Goal: Navigation & Orientation: Find specific page/section

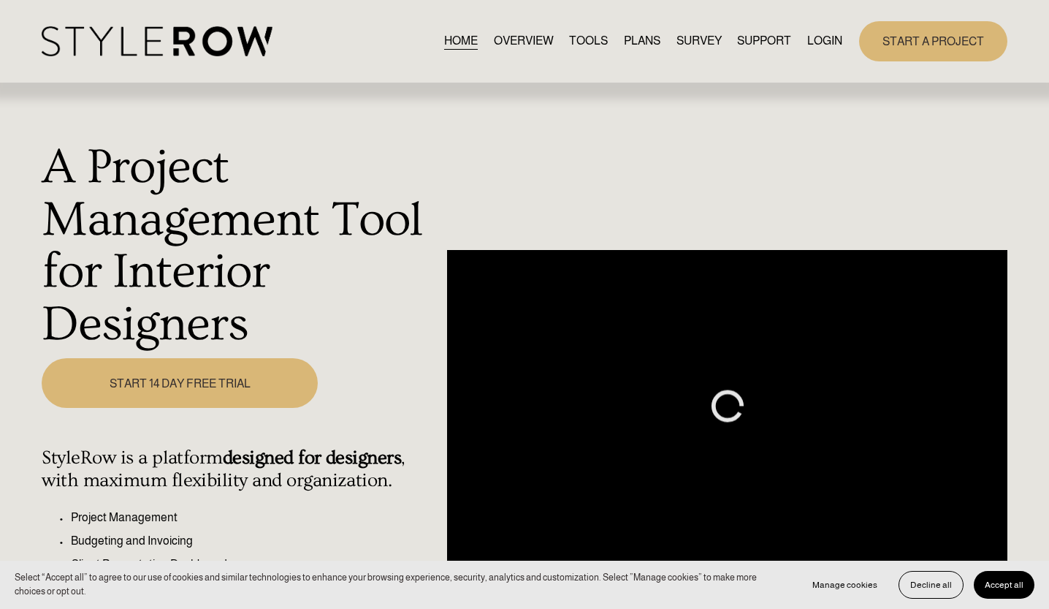
click at [835, 37] on link "LOGIN" at bounding box center [825, 41] width 35 height 20
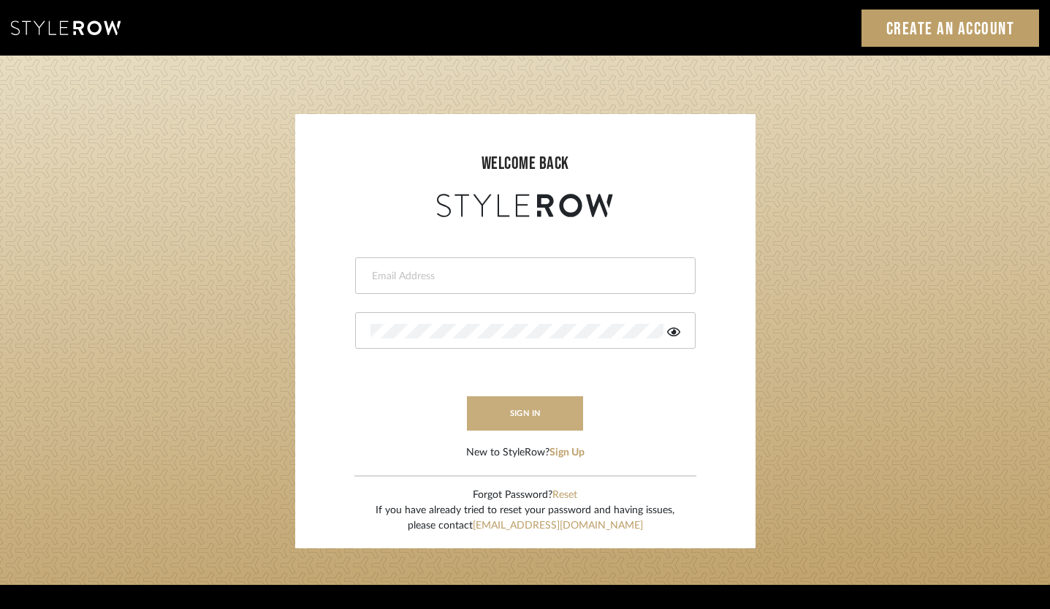
type input "[EMAIL_ADDRESS][DOMAIN_NAME]"
click at [509, 417] on button "sign in" at bounding box center [525, 413] width 117 height 34
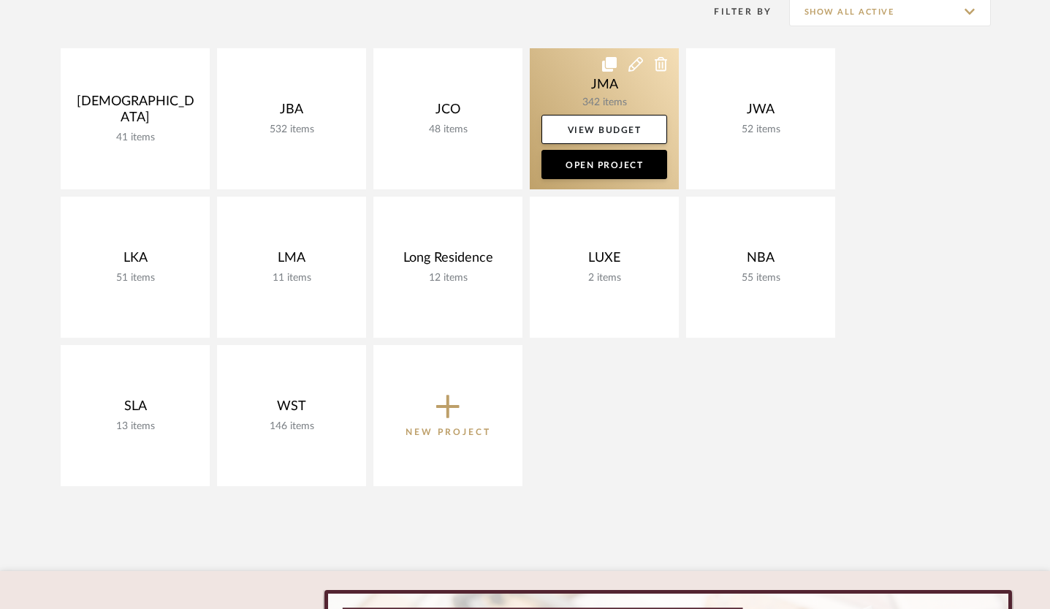
scroll to position [92, 0]
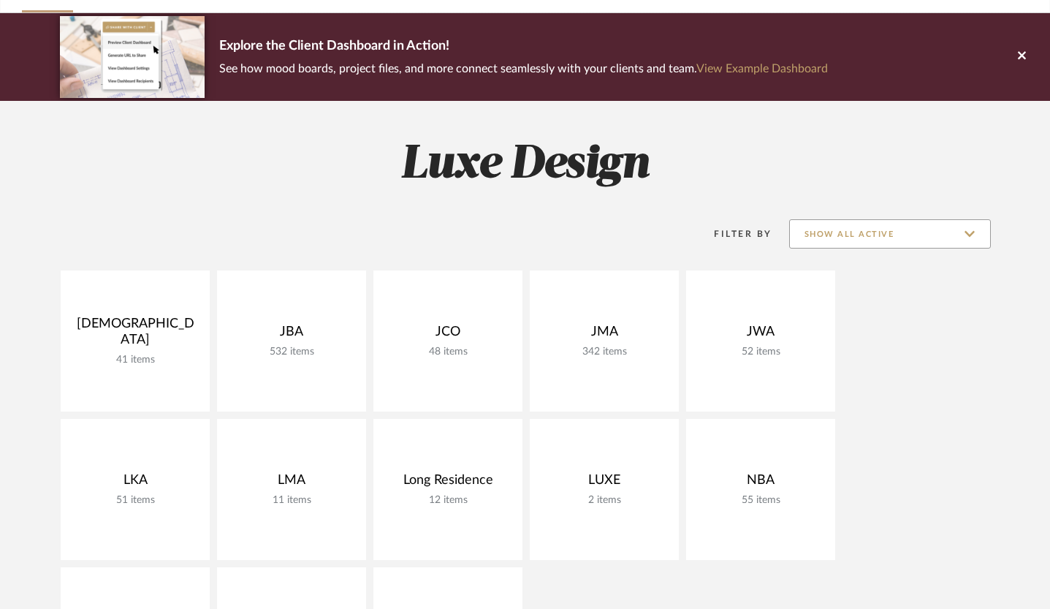
click at [848, 232] on input "Show All Active" at bounding box center [890, 233] width 202 height 29
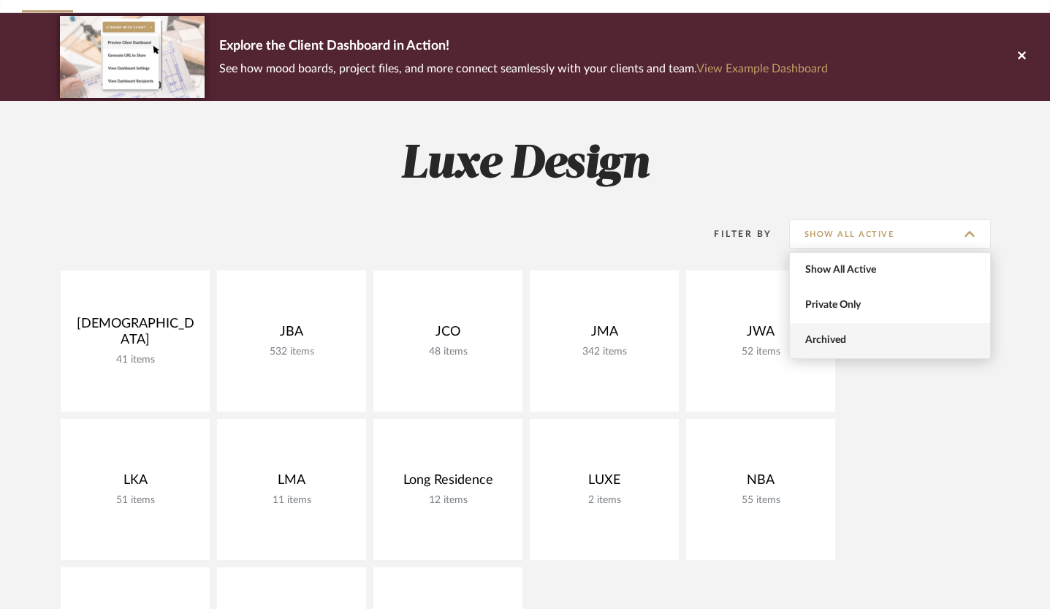
click at [853, 352] on span "Archived" at bounding box center [890, 340] width 200 height 35
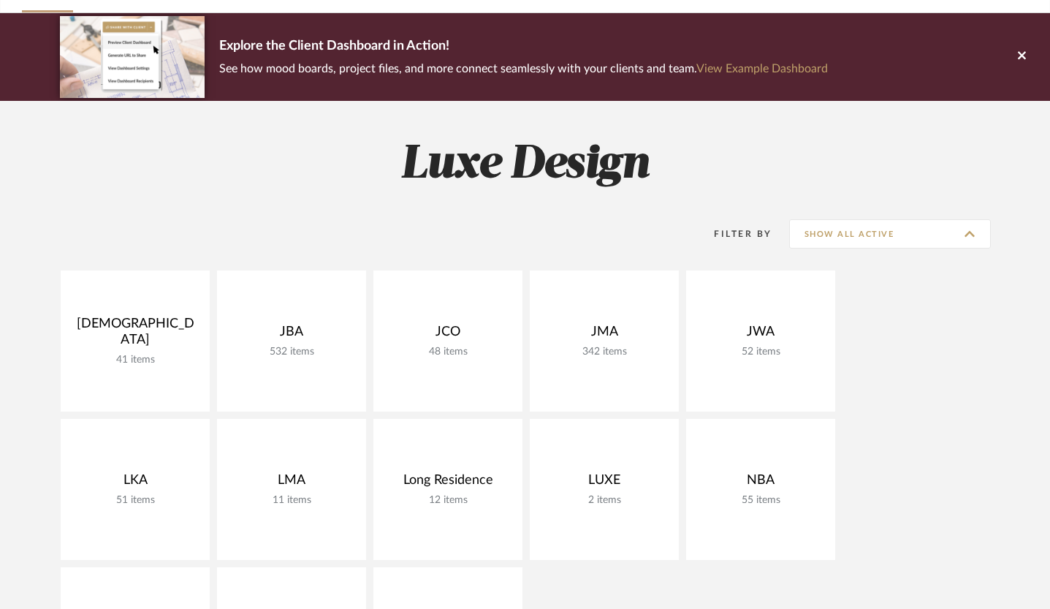
type input "Archived"
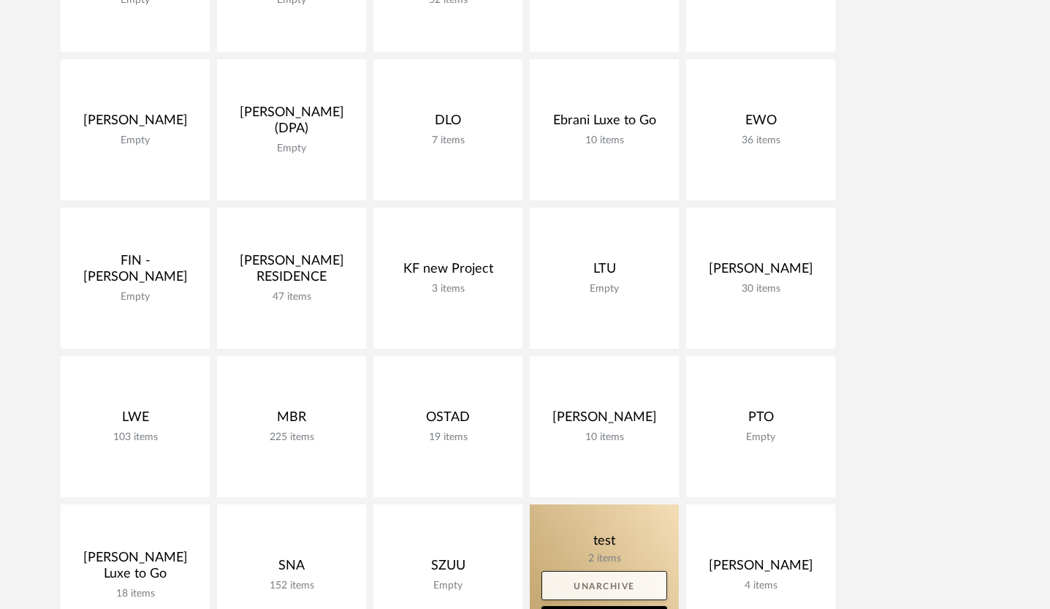
scroll to position [666, 0]
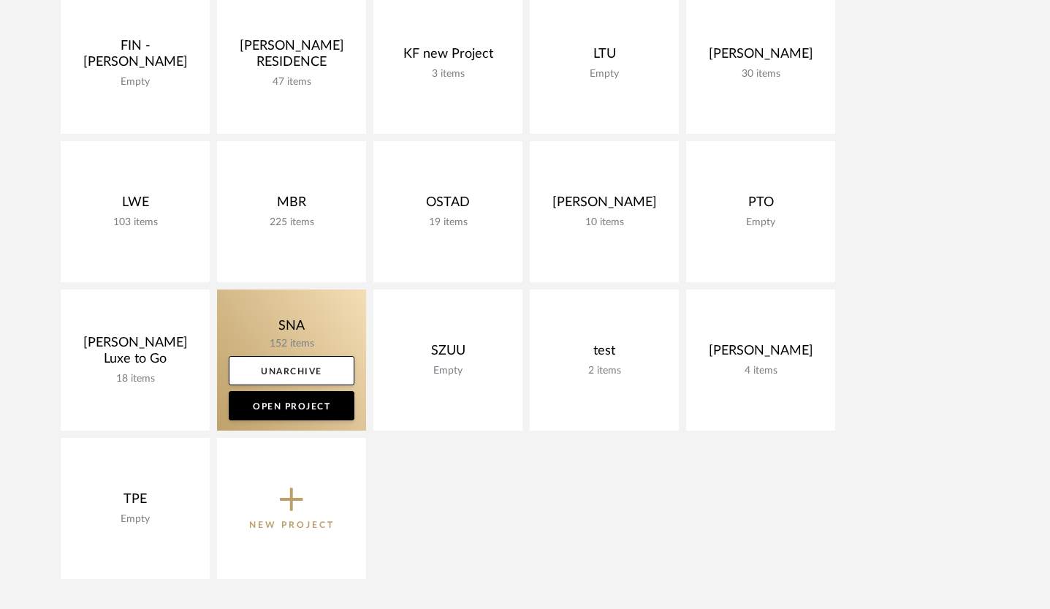
click at [326, 339] on link at bounding box center [291, 359] width 149 height 141
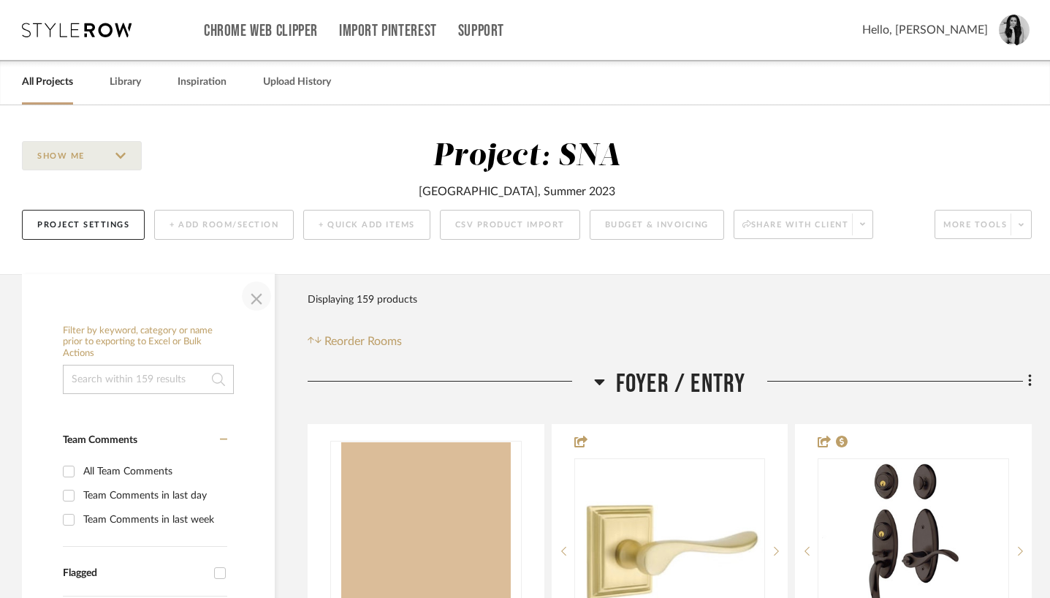
click at [252, 297] on span "button" at bounding box center [256, 295] width 35 height 35
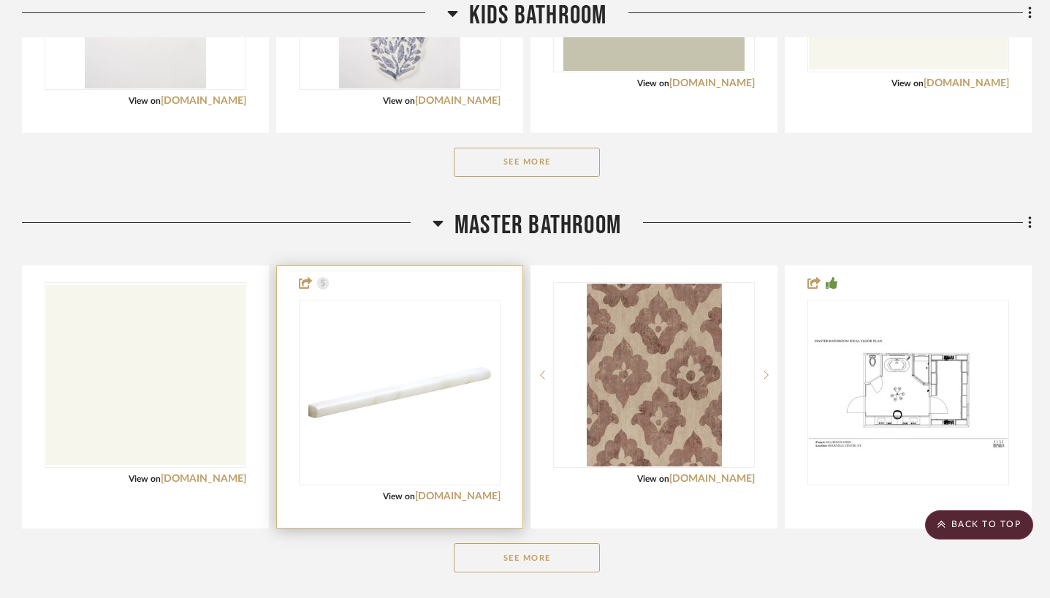
scroll to position [2127, 0]
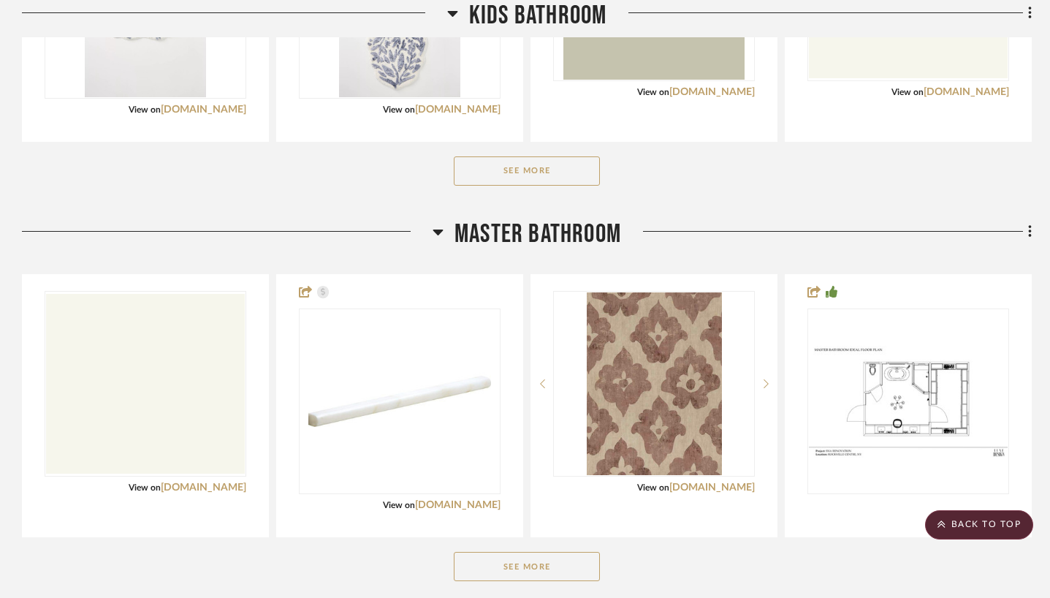
click at [498, 569] on button "See More" at bounding box center [527, 566] width 146 height 29
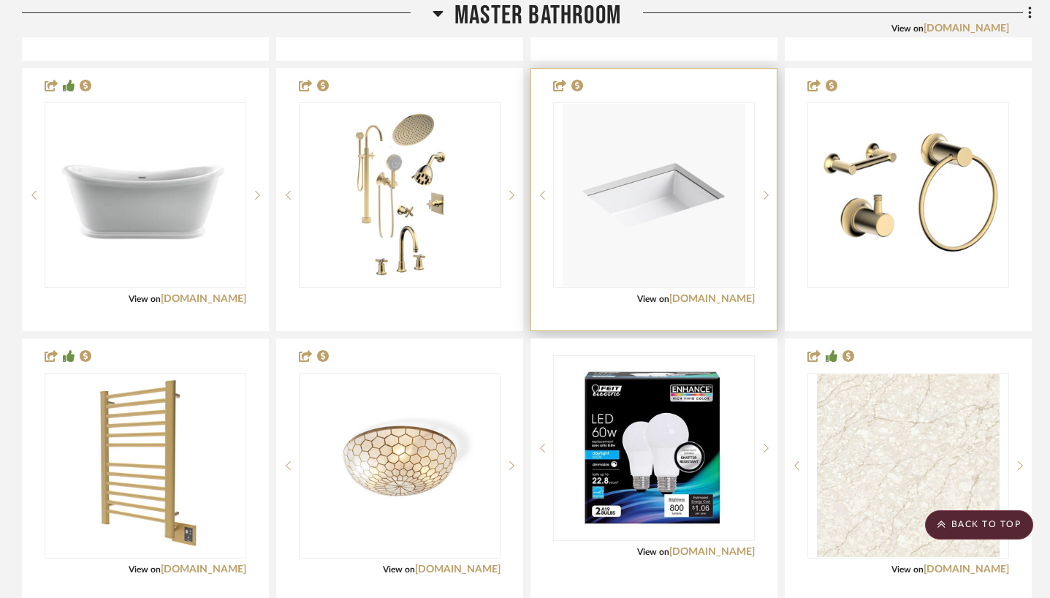
scroll to position [3115, 0]
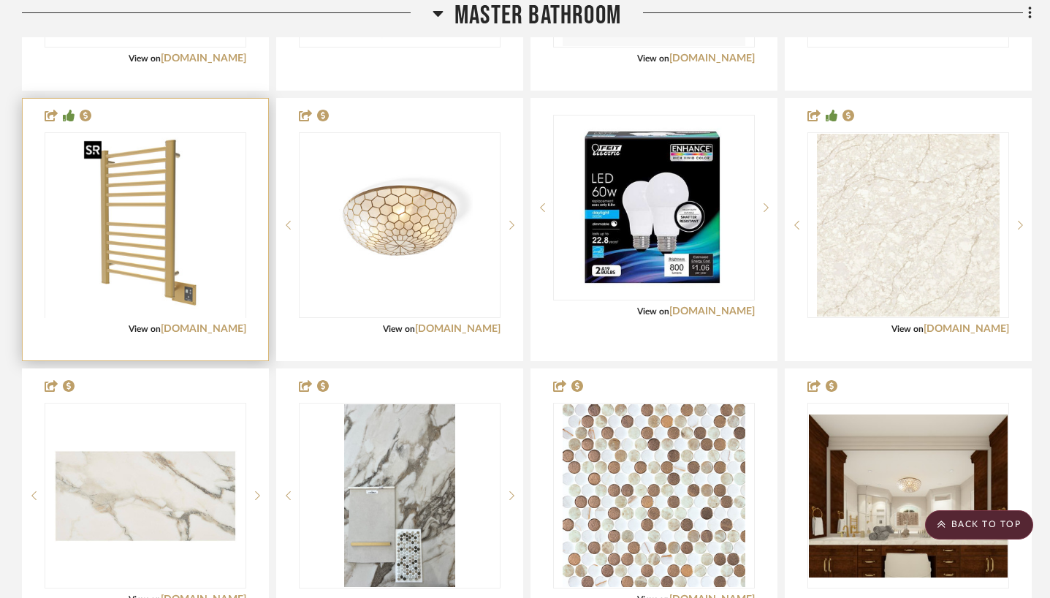
click at [134, 248] on div at bounding box center [146, 317] width 202 height 370
click at [143, 245] on img "0" at bounding box center [145, 225] width 135 height 183
click at [195, 286] on img "0" at bounding box center [145, 225] width 135 height 183
click at [202, 329] on link "[DOMAIN_NAME]" at bounding box center [204, 329] width 86 height 10
click at [136, 167] on img "0" at bounding box center [145, 225] width 135 height 183
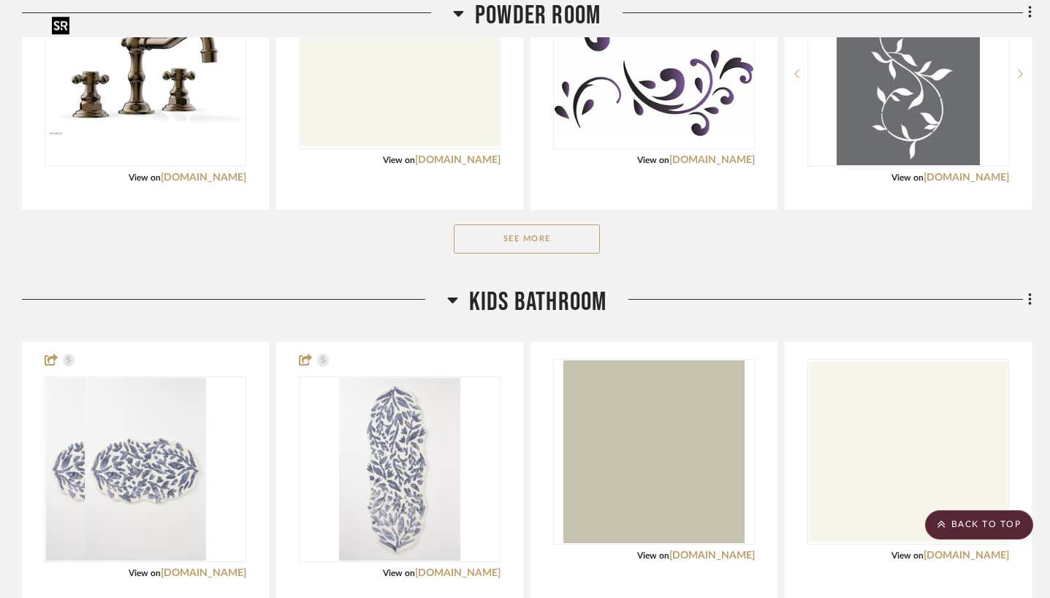
scroll to position [1383, 0]
